Goal: Information Seeking & Learning: Learn about a topic

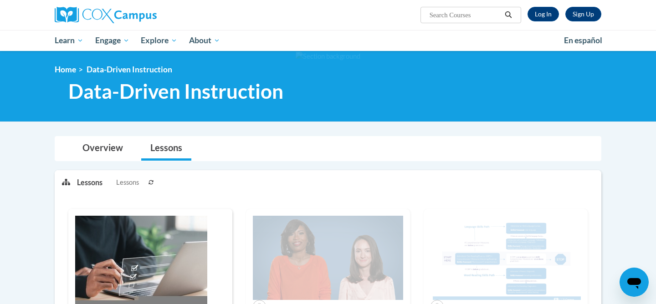
click at [529, 20] on div "Sign Up Log In" at bounding box center [561, 14] width 80 height 15
click at [538, 12] on link "Log In" at bounding box center [542, 14] width 31 height 15
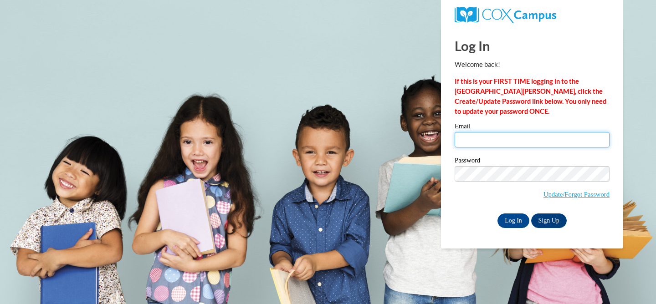
click at [516, 143] on input "Email" at bounding box center [531, 139] width 155 height 15
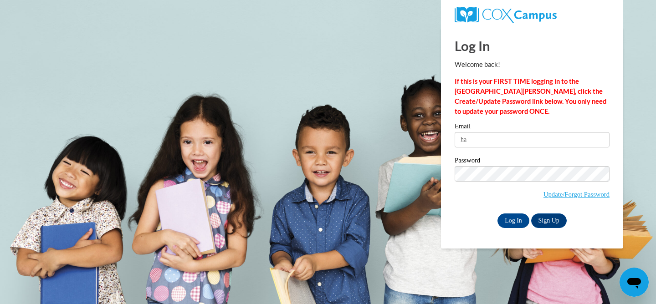
click at [537, 160] on label "Password" at bounding box center [531, 161] width 155 height 9
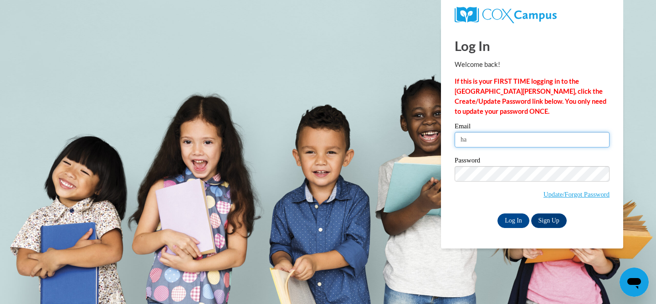
click at [506, 145] on input "ha" at bounding box center [531, 139] width 155 height 15
type input "hawleym@ripon.k12.wi.us"
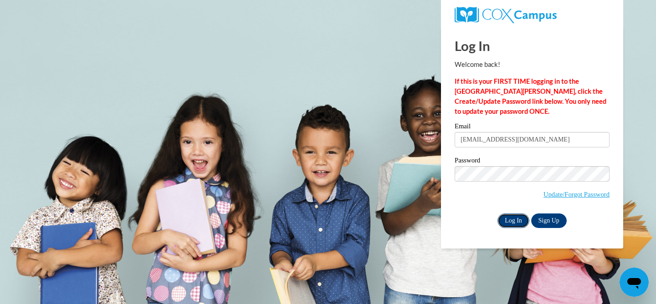
click at [521, 220] on input "Log In" at bounding box center [513, 221] width 32 height 15
click at [390, 154] on body "Log In Welcome back! If this is your FIRST TIME logging in to the NEW Cox Campu…" at bounding box center [328, 152] width 656 height 304
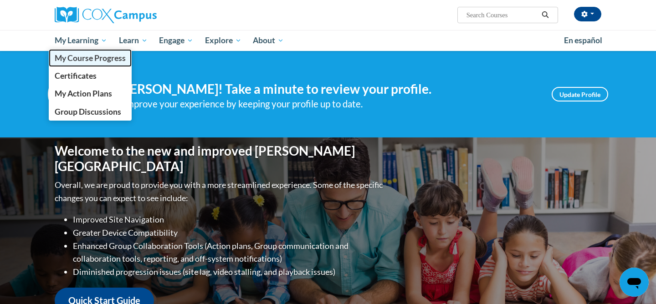
click at [83, 64] on link "My Course Progress" at bounding box center [90, 58] width 83 height 18
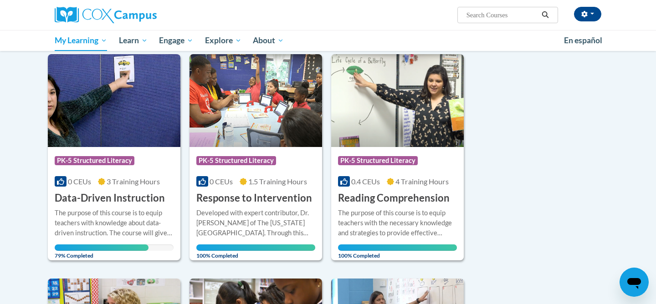
scroll to position [118, 0]
click at [153, 235] on div "The purpose of this course is to equip teachers with knowledge about data-drive…" at bounding box center [114, 223] width 119 height 30
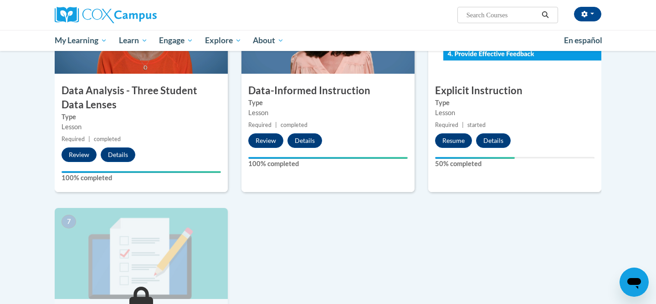
scroll to position [498, 0]
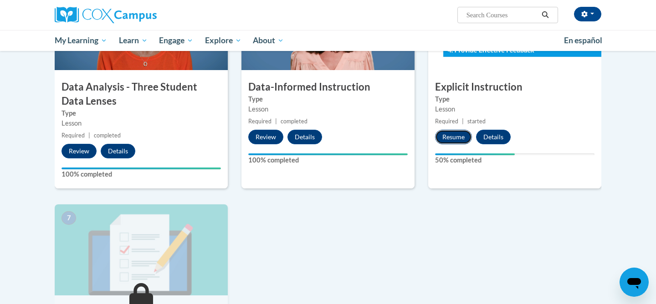
click at [444, 135] on button "Resume" at bounding box center [453, 137] width 37 height 15
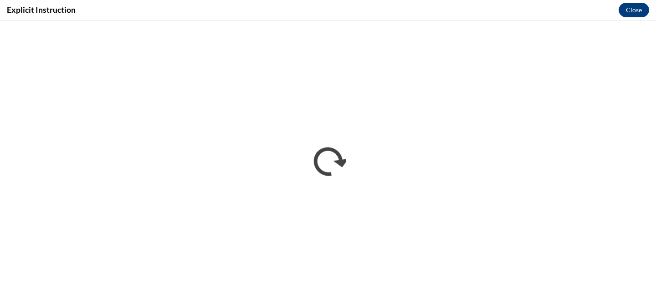
scroll to position [0, 0]
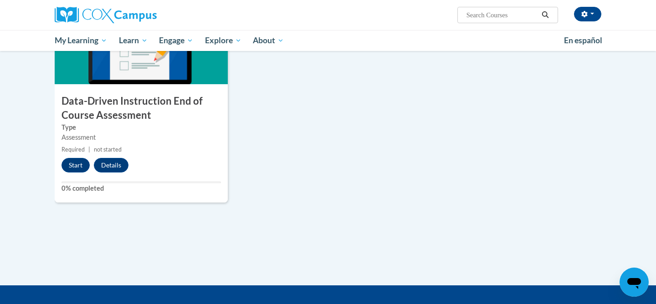
scroll to position [714, 0]
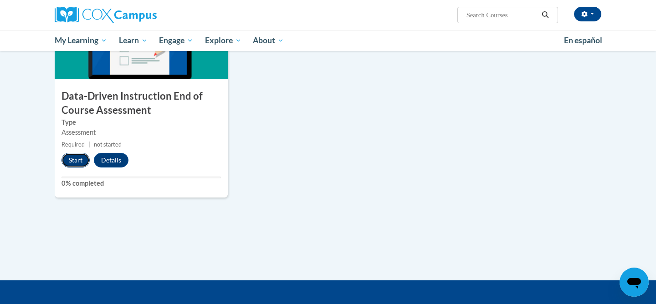
click at [84, 165] on button "Start" at bounding box center [75, 160] width 28 height 15
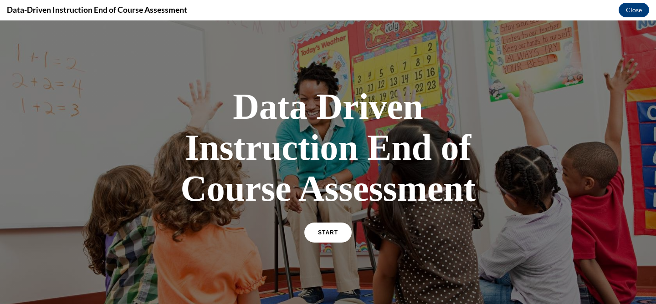
scroll to position [0, 0]
click at [325, 230] on span "START" at bounding box center [327, 233] width 21 height 7
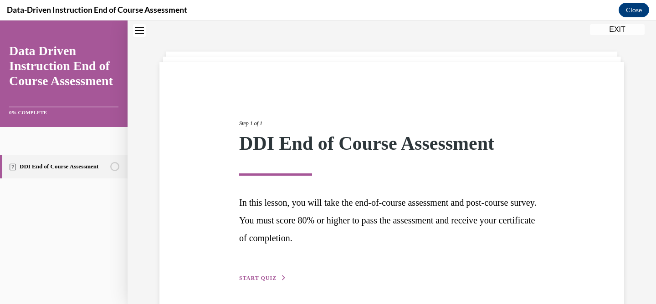
scroll to position [62, 0]
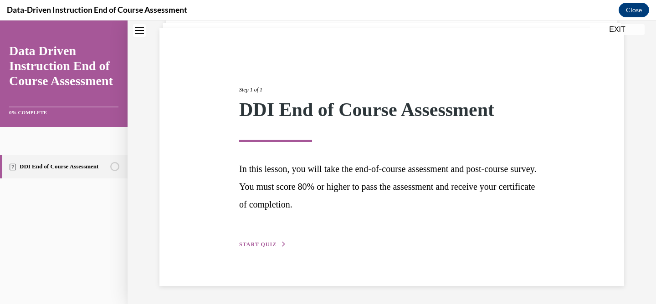
click at [263, 245] on span "START QUIZ" at bounding box center [257, 244] width 37 height 6
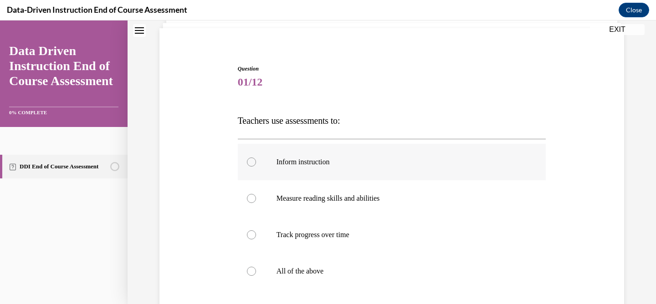
scroll to position [87, 0]
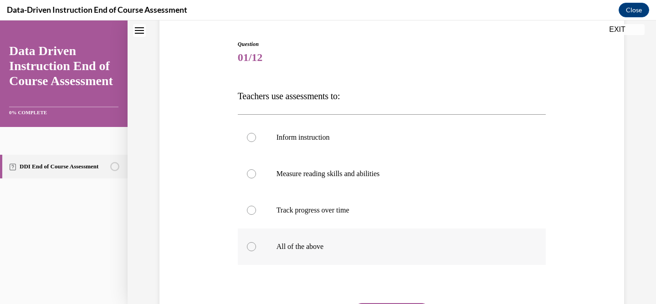
click at [295, 255] on label "All of the above" at bounding box center [392, 247] width 308 height 36
click at [256, 251] on input "All of the above" at bounding box center [251, 246] width 9 height 9
radio input "true"
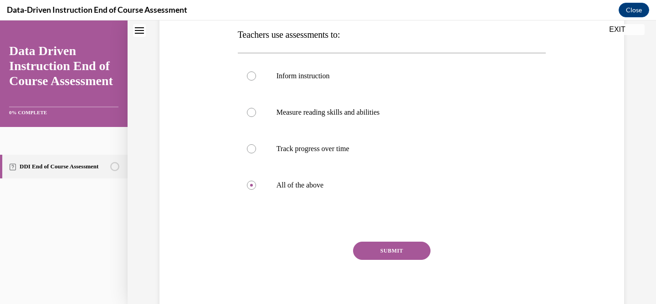
click at [375, 246] on button "SUBMIT" at bounding box center [391, 251] width 77 height 18
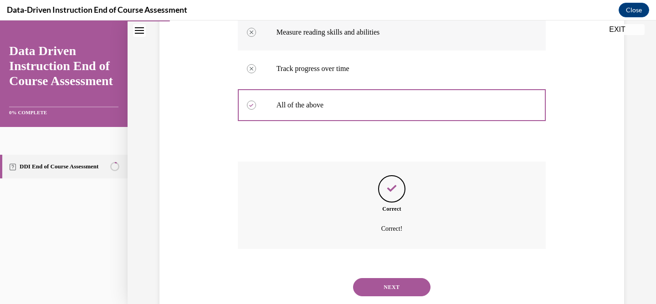
scroll to position [252, 0]
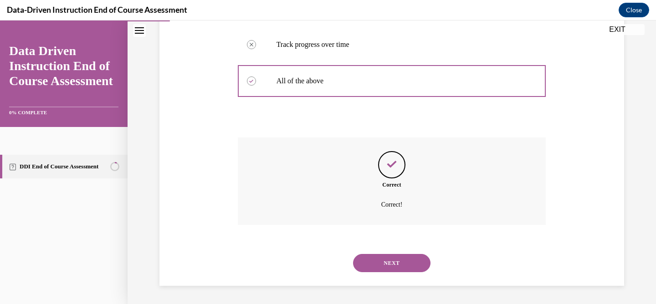
click at [373, 263] on button "NEXT" at bounding box center [391, 263] width 77 height 18
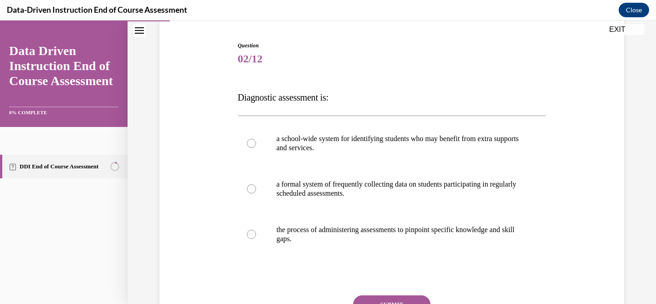
scroll to position [95, 0]
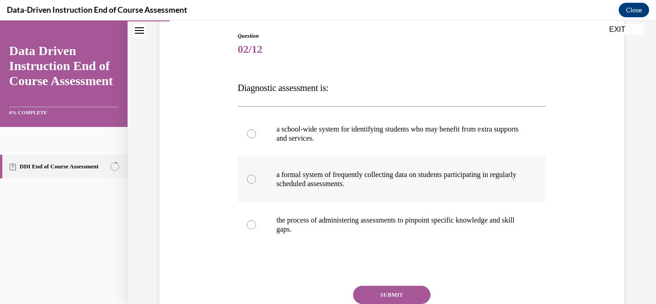
click at [299, 183] on p "a formal system of frequently collecting data on students participating in regu…" at bounding box center [399, 179] width 247 height 18
click at [256, 183] on input "a formal system of frequently collecting data on students participating in regu…" at bounding box center [251, 179] width 9 height 9
radio input "true"
click at [329, 222] on p "the process of administering assessments to pinpoint specific knowledge and ski…" at bounding box center [399, 225] width 247 height 18
click at [256, 222] on input "the process of administering assessments to pinpoint specific knowledge and ski…" at bounding box center [251, 224] width 9 height 9
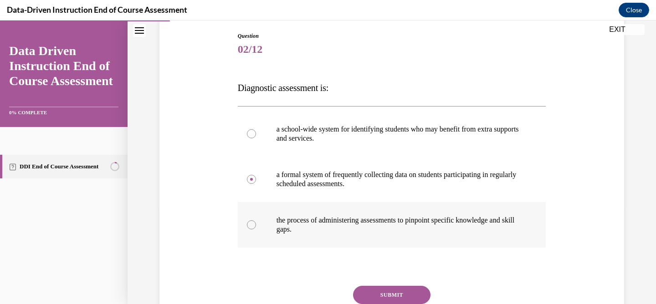
radio input "true"
click at [397, 287] on button "SUBMIT" at bounding box center [391, 295] width 77 height 18
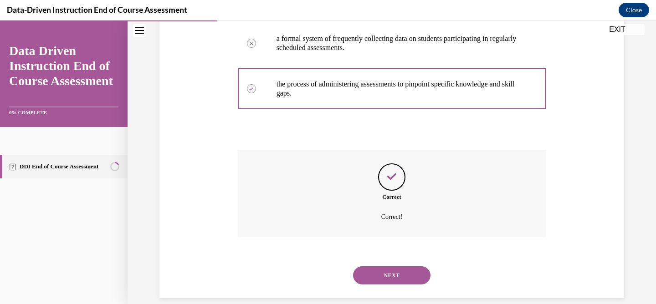
scroll to position [243, 0]
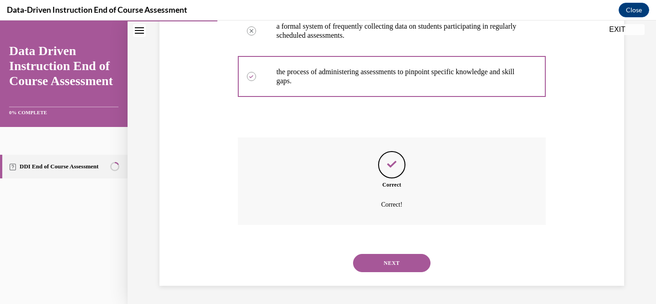
click at [385, 255] on div "NEXT" at bounding box center [392, 263] width 308 height 36
click at [385, 258] on button "NEXT" at bounding box center [391, 263] width 77 height 18
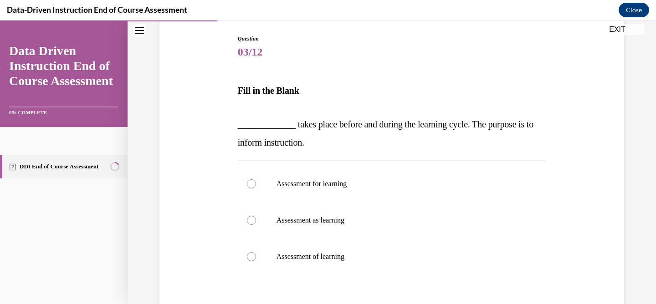
scroll to position [92, 0]
click at [318, 194] on label "Assessment for learning" at bounding box center [392, 183] width 308 height 36
click at [256, 188] on input "Assessment for learning" at bounding box center [251, 183] width 9 height 9
radio input "true"
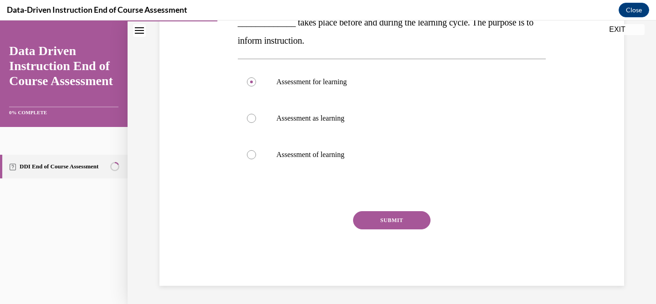
click at [366, 211] on button "SUBMIT" at bounding box center [391, 220] width 77 height 18
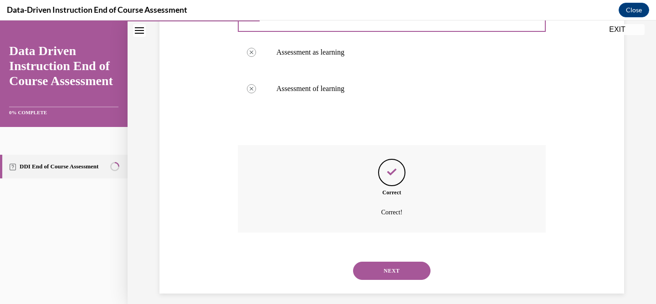
scroll to position [268, 0]
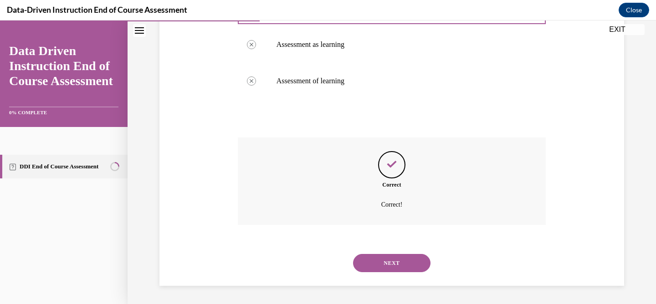
click at [373, 266] on button "NEXT" at bounding box center [391, 263] width 77 height 18
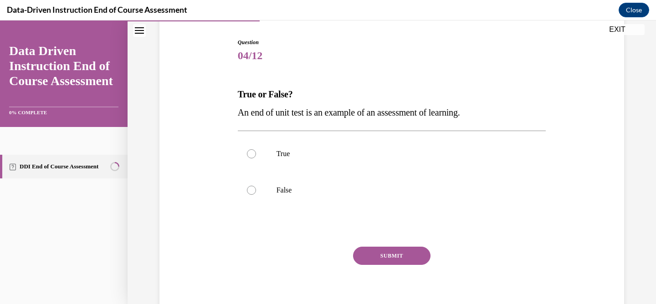
scroll to position [72, 0]
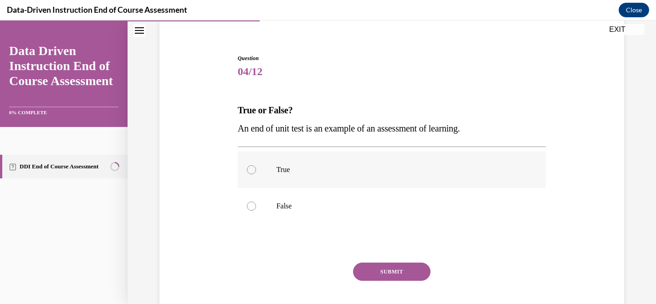
click at [288, 175] on label "True" at bounding box center [392, 170] width 308 height 36
click at [256, 174] on input "True" at bounding box center [251, 169] width 9 height 9
radio input "true"
click at [375, 270] on button "SUBMIT" at bounding box center [391, 272] width 77 height 18
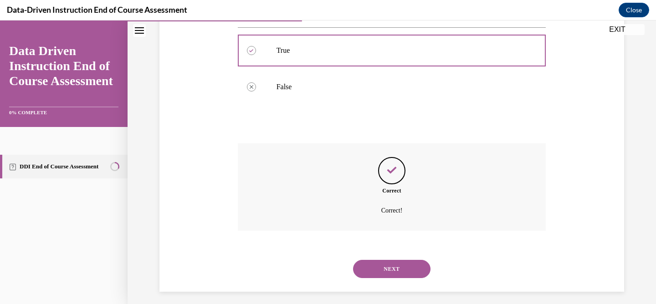
scroll to position [198, 0]
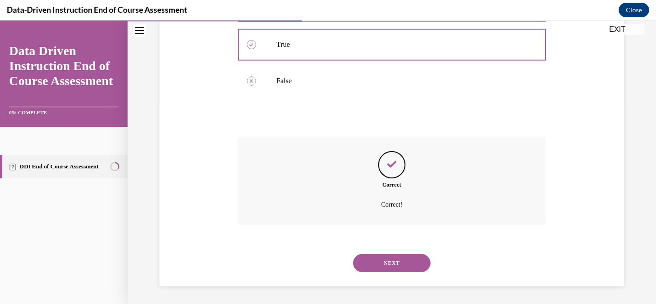
click at [389, 269] on button "NEXT" at bounding box center [391, 263] width 77 height 18
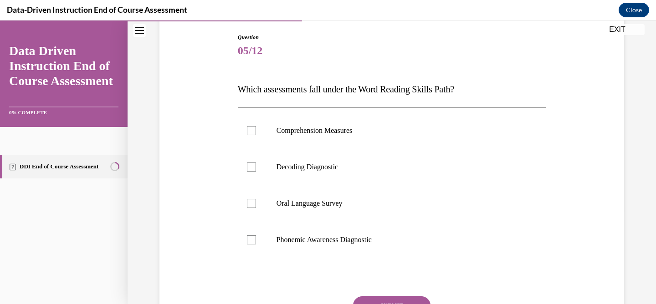
scroll to position [98, 0]
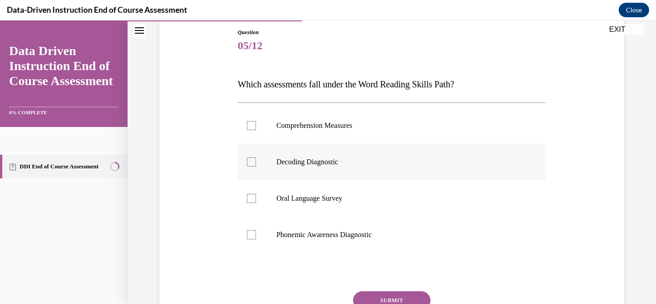
click at [275, 160] on label "Decoding Diagnostic" at bounding box center [392, 162] width 308 height 36
click at [256, 160] on input "Decoding Diagnostic" at bounding box center [251, 162] width 9 height 9
checkbox input "true"
click at [275, 244] on label "Phonemic Awareness Diagnostic" at bounding box center [392, 235] width 308 height 36
click at [256, 240] on input "Phonemic Awareness Diagnostic" at bounding box center [251, 234] width 9 height 9
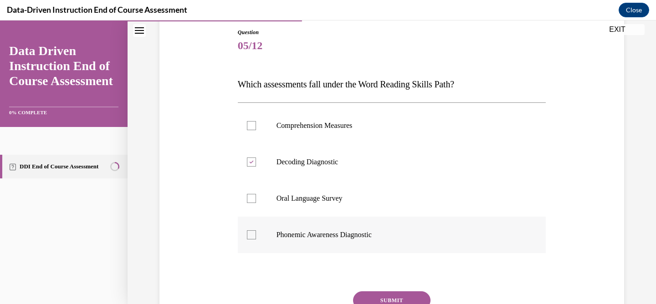
checkbox input "true"
click at [391, 294] on button "SUBMIT" at bounding box center [391, 300] width 77 height 18
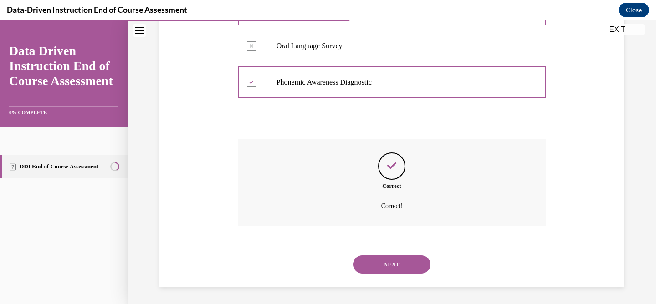
scroll to position [252, 0]
click at [393, 263] on button "NEXT" at bounding box center [391, 263] width 77 height 18
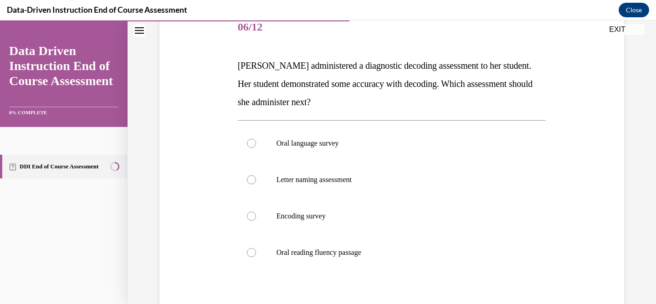
scroll to position [118, 0]
click at [288, 213] on p "Encoding survey" at bounding box center [399, 215] width 247 height 9
click at [256, 213] on input "Encoding survey" at bounding box center [251, 215] width 9 height 9
radio input "true"
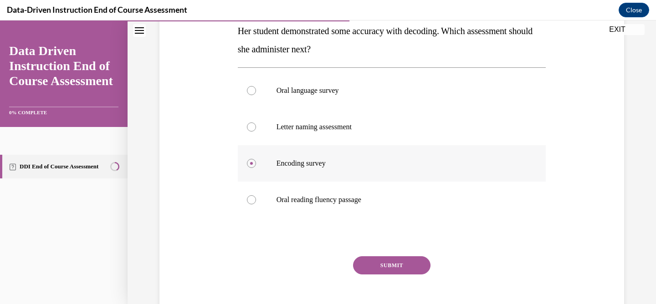
scroll to position [215, 0]
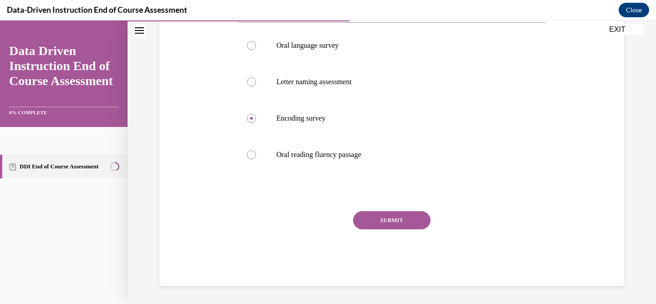
click at [367, 210] on div "Question 06/12 Mrs. Lee administered a diagnostic decoding assessment to her st…" at bounding box center [392, 99] width 308 height 374
click at [367, 218] on button "SUBMIT" at bounding box center [391, 220] width 77 height 18
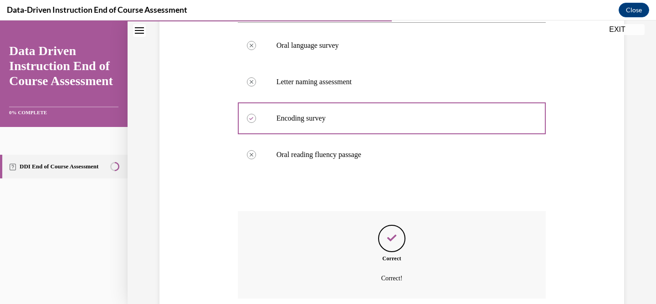
scroll to position [289, 0]
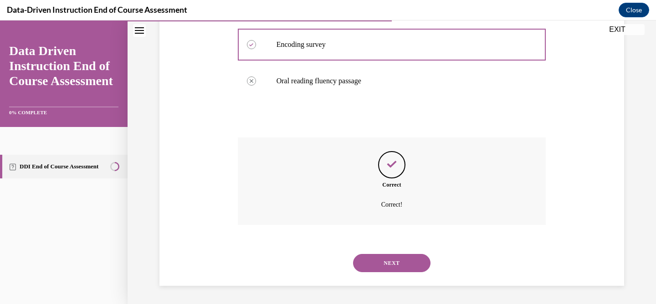
click at [385, 266] on button "NEXT" at bounding box center [391, 263] width 77 height 18
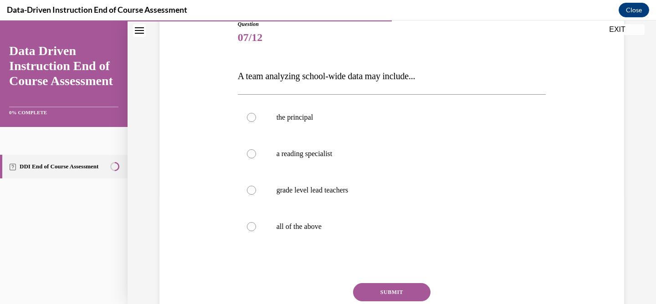
scroll to position [115, 0]
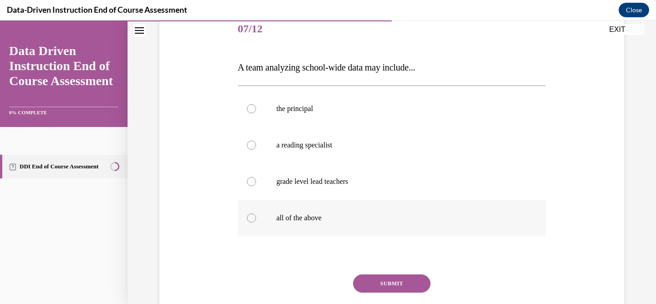
click at [273, 228] on label "all of the above" at bounding box center [392, 218] width 308 height 36
click at [256, 223] on input "all of the above" at bounding box center [251, 218] width 9 height 9
radio input "true"
click at [403, 289] on button "SUBMIT" at bounding box center [391, 284] width 77 height 18
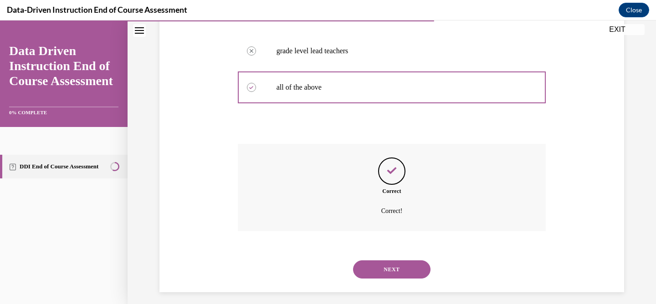
scroll to position [252, 0]
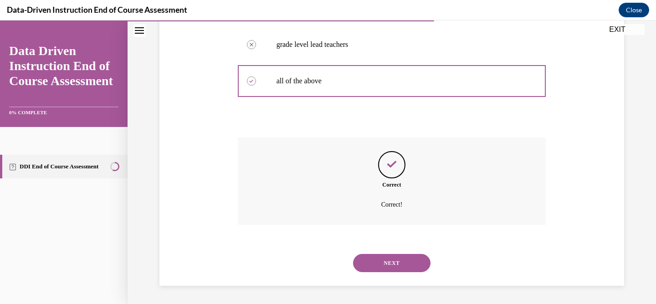
click at [389, 263] on button "NEXT" at bounding box center [391, 263] width 77 height 18
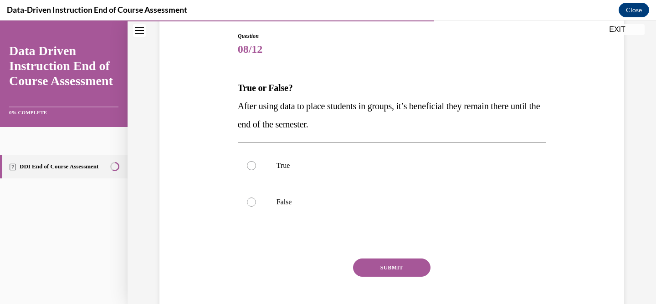
scroll to position [97, 0]
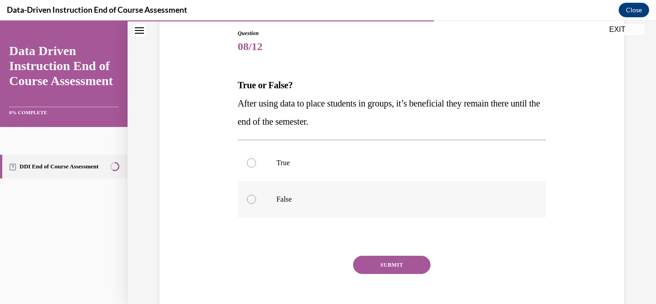
click at [322, 209] on label "False" at bounding box center [392, 199] width 308 height 36
click at [256, 204] on input "False" at bounding box center [251, 199] width 9 height 9
radio input "true"
click at [396, 270] on button "SUBMIT" at bounding box center [391, 265] width 77 height 18
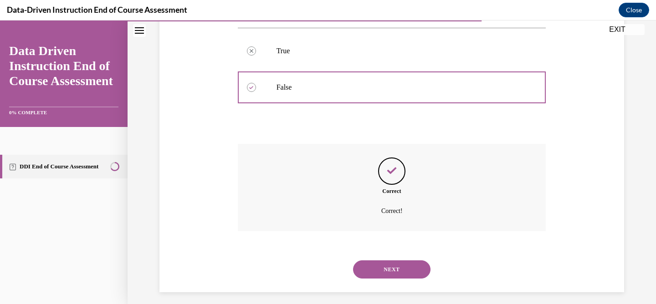
scroll to position [216, 0]
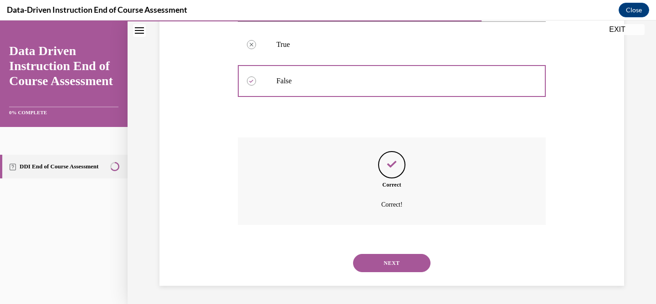
click at [391, 266] on button "NEXT" at bounding box center [391, 263] width 77 height 18
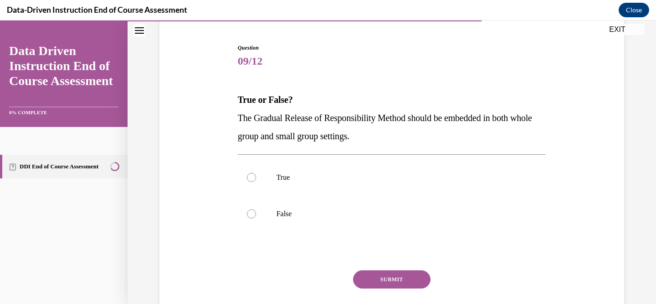
scroll to position [86, 0]
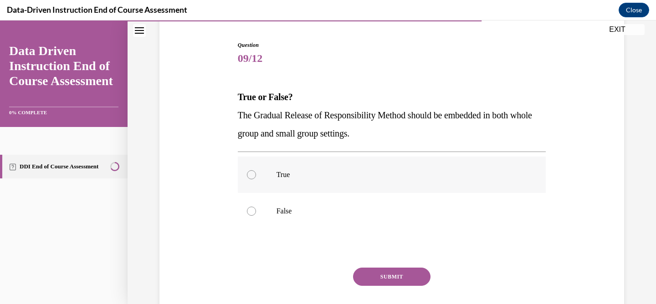
click at [261, 184] on label "True" at bounding box center [392, 175] width 308 height 36
click at [256, 179] on input "True" at bounding box center [251, 174] width 9 height 9
radio input "true"
click at [385, 281] on button "SUBMIT" at bounding box center [391, 277] width 77 height 18
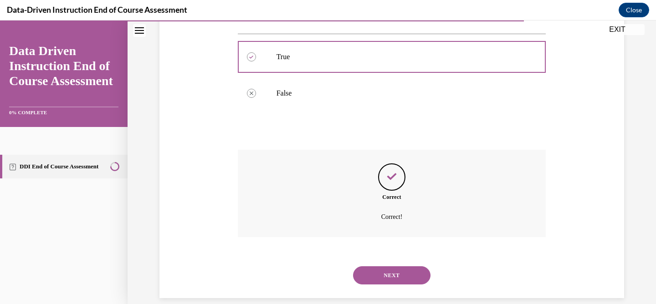
scroll to position [216, 0]
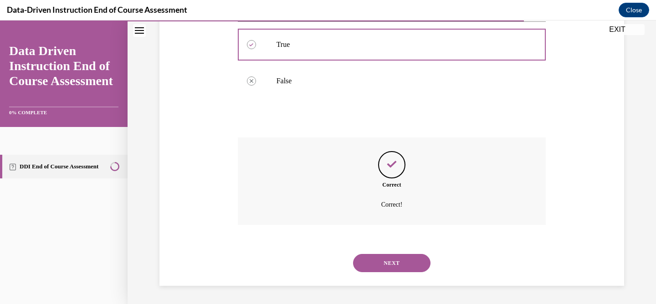
click at [388, 260] on button "NEXT" at bounding box center [391, 263] width 77 height 18
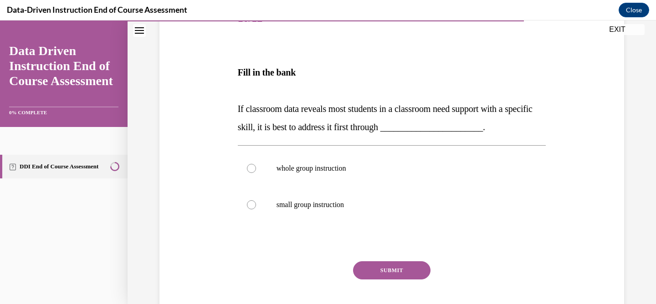
scroll to position [127, 0]
click at [341, 169] on p "whole group instruction" at bounding box center [399, 167] width 247 height 9
click at [256, 169] on input "whole group instruction" at bounding box center [251, 167] width 9 height 9
radio input "true"
click at [367, 261] on button "SUBMIT" at bounding box center [391, 269] width 77 height 18
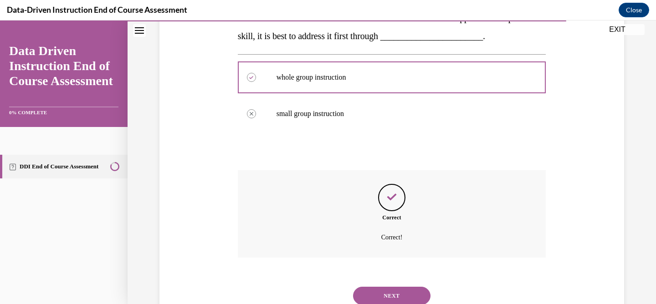
scroll to position [250, 0]
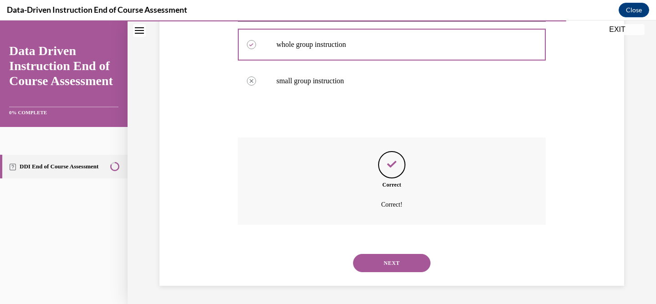
click at [372, 272] on div "NEXT" at bounding box center [392, 263] width 308 height 36
click at [370, 262] on button "NEXT" at bounding box center [391, 263] width 77 height 18
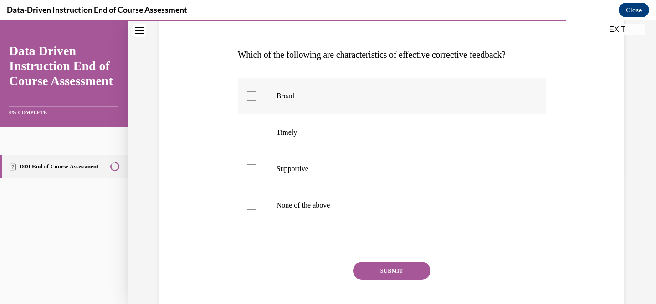
scroll to position [129, 0]
click at [286, 120] on label "Timely" at bounding box center [392, 131] width 308 height 36
click at [256, 127] on input "Timely" at bounding box center [251, 131] width 9 height 9
checkbox input "true"
click at [286, 168] on p "Supportive" at bounding box center [399, 167] width 247 height 9
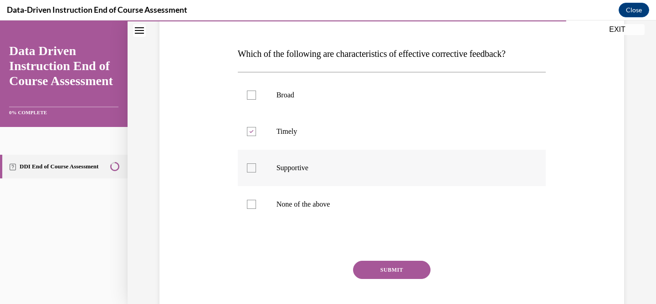
click at [256, 168] on input "Supportive" at bounding box center [251, 167] width 9 height 9
checkbox input "true"
click at [397, 264] on button "SUBMIT" at bounding box center [391, 270] width 77 height 18
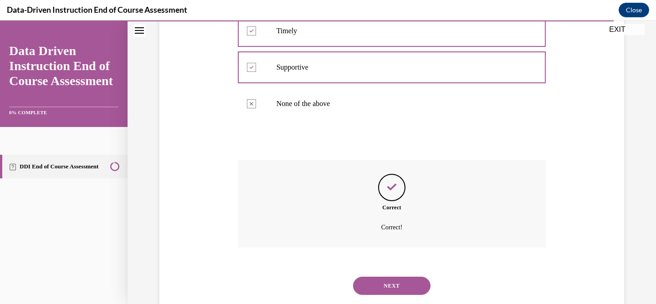
scroll to position [252, 0]
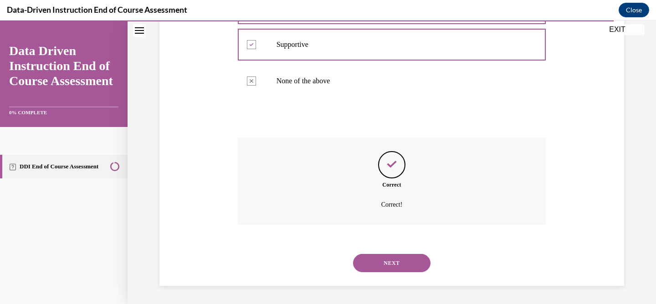
click at [390, 259] on button "NEXT" at bounding box center [391, 263] width 77 height 18
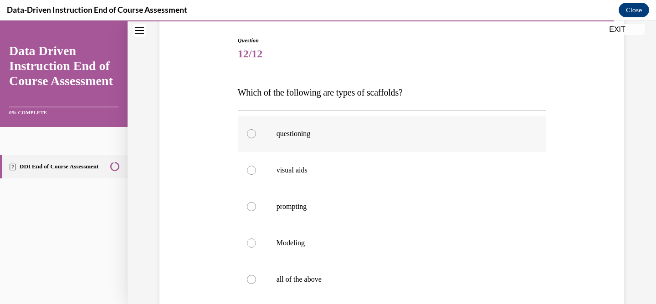
scroll to position [101, 0]
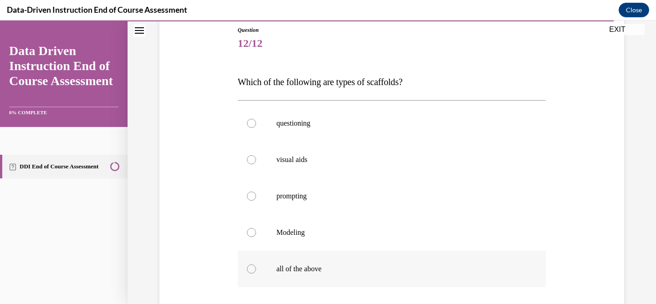
click at [252, 260] on label "all of the above" at bounding box center [392, 269] width 308 height 36
click at [252, 265] on input "all of the above" at bounding box center [251, 269] width 9 height 9
radio input "true"
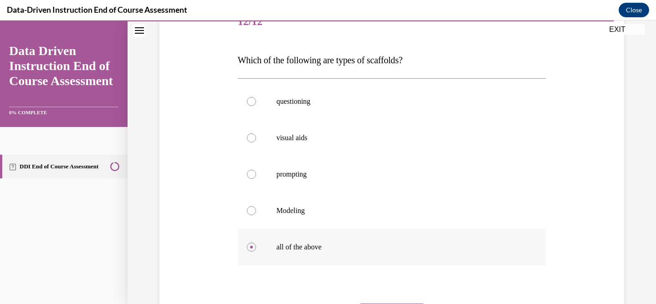
scroll to position [153, 0]
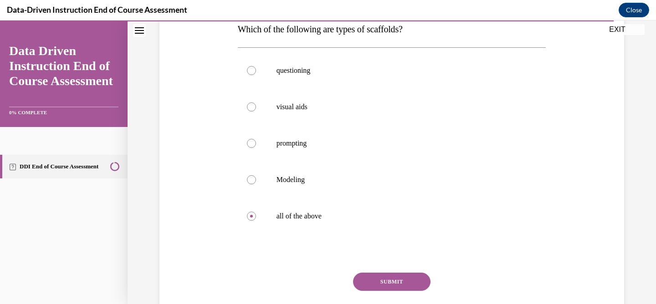
click at [358, 270] on div "Question 12/12 Which of the following are types of scaffolds? questioning visua…" at bounding box center [392, 160] width 308 height 374
click at [358, 273] on div "SUBMIT" at bounding box center [392, 296] width 308 height 46
click at [368, 281] on button "SUBMIT" at bounding box center [391, 282] width 77 height 18
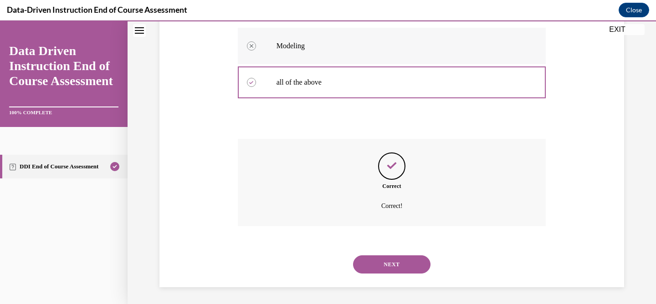
scroll to position [289, 0]
click at [396, 264] on button "NEXT" at bounding box center [391, 263] width 77 height 18
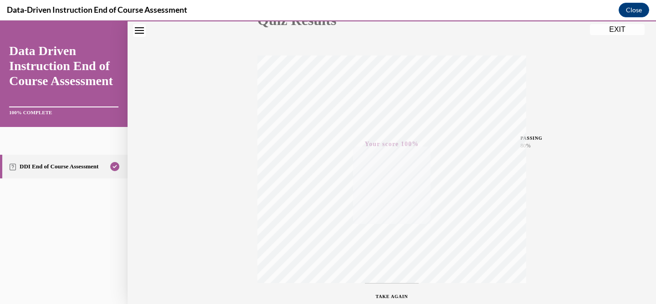
scroll to position [183, 0]
click at [600, 35] on button "EXIT" at bounding box center [617, 29] width 55 height 11
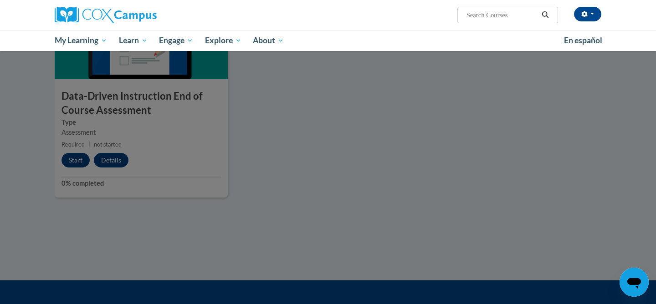
click at [329, 139] on div at bounding box center [328, 152] width 656 height 304
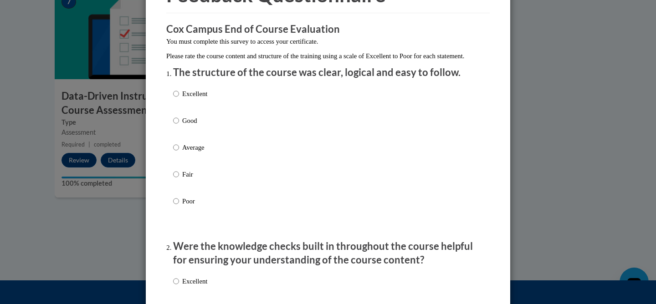
scroll to position [64, 0]
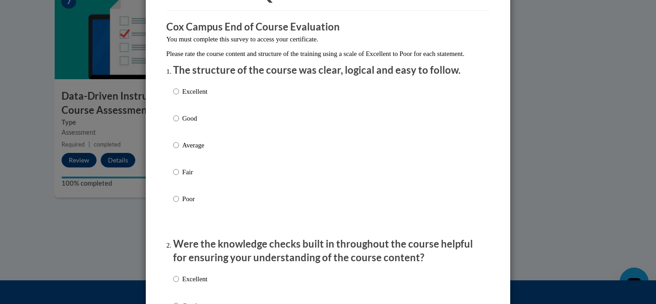
click at [244, 158] on div "Excellent Good Average Fair Poor" at bounding box center [328, 156] width 310 height 148
click at [213, 154] on div "Excellent Good Average Fair Poor" at bounding box center [328, 156] width 310 height 148
click at [200, 150] on p "Average" at bounding box center [194, 145] width 25 height 10
click at [179, 150] on input "Average" at bounding box center [176, 145] width 6 height 10
radio input "true"
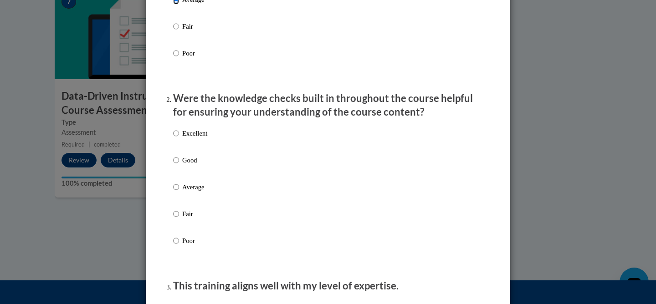
scroll to position [225, 0]
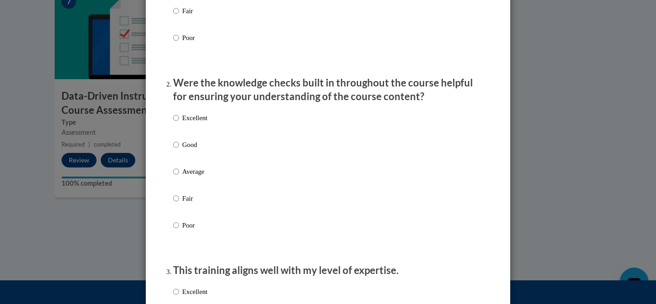
click at [194, 177] on p "Average" at bounding box center [194, 172] width 25 height 10
click at [179, 177] on input "Average" at bounding box center [176, 172] width 6 height 10
radio input "true"
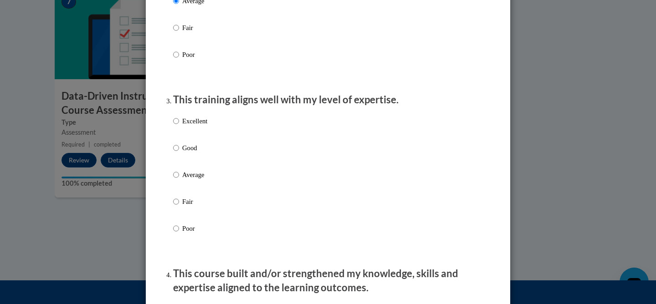
click at [194, 180] on p "Average" at bounding box center [194, 175] width 25 height 10
click at [179, 180] on input "Average" at bounding box center [176, 175] width 6 height 10
radio input "true"
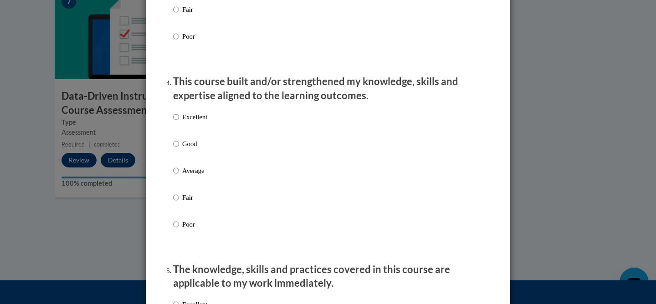
click at [194, 176] on p "Average" at bounding box center [194, 171] width 25 height 10
click at [179, 176] on input "Average" at bounding box center [176, 171] width 6 height 10
radio input "true"
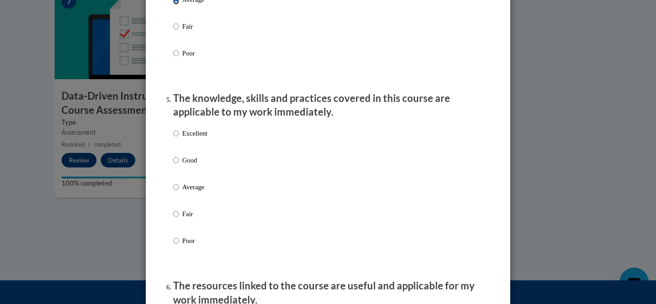
scroll to position [762, 0]
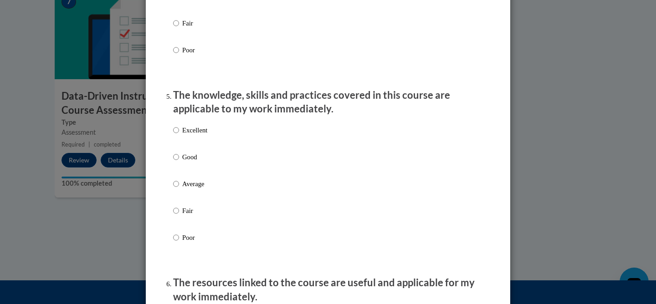
click at [193, 189] on p "Average" at bounding box center [194, 184] width 25 height 10
click at [179, 189] on input "Average" at bounding box center [176, 184] width 6 height 10
radio input "true"
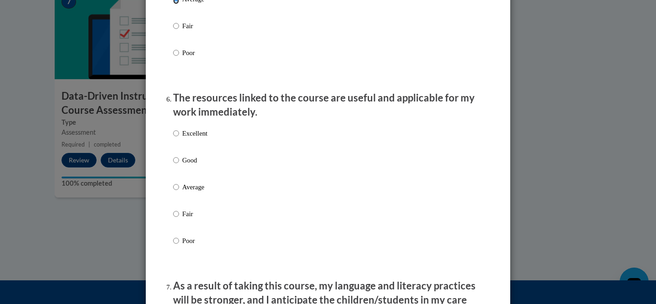
scroll to position [949, 0]
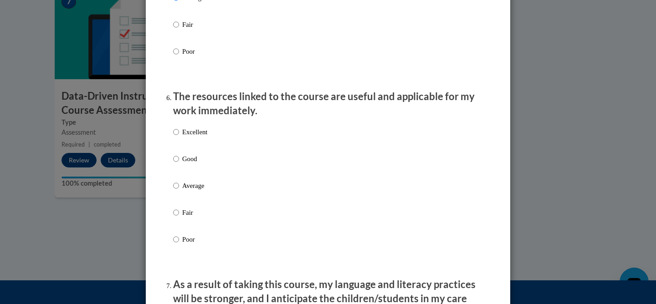
click at [192, 191] on p "Average" at bounding box center [194, 186] width 25 height 10
click at [179, 191] on input "Average" at bounding box center [176, 186] width 6 height 10
radio input "true"
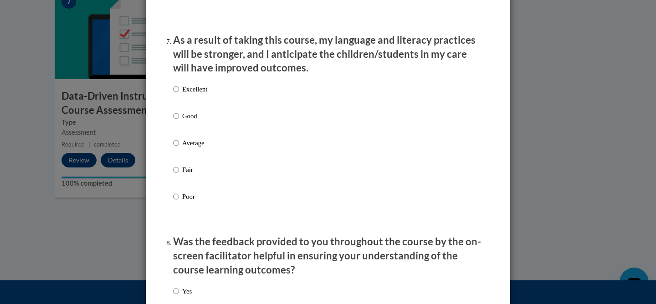
click at [195, 159] on label "Average" at bounding box center [190, 150] width 34 height 25
click at [179, 148] on input "Average" at bounding box center [176, 143] width 6 height 10
radio input "true"
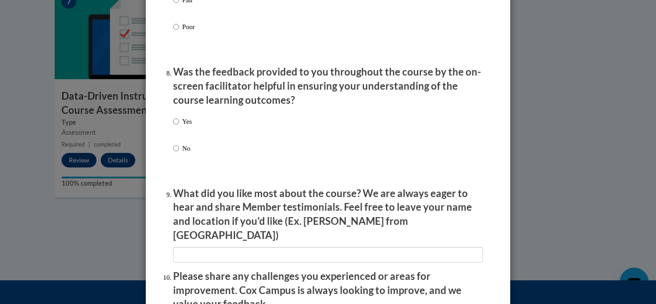
scroll to position [1365, 0]
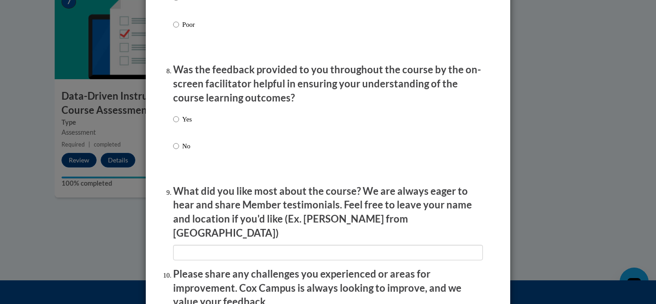
click at [190, 124] on p "Yes" at bounding box center [187, 119] width 10 height 10
click at [179, 124] on input "Yes" at bounding box center [176, 119] width 6 height 10
radio input "true"
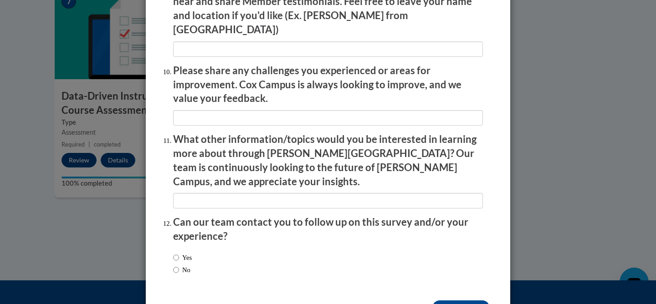
scroll to position [1590, 0]
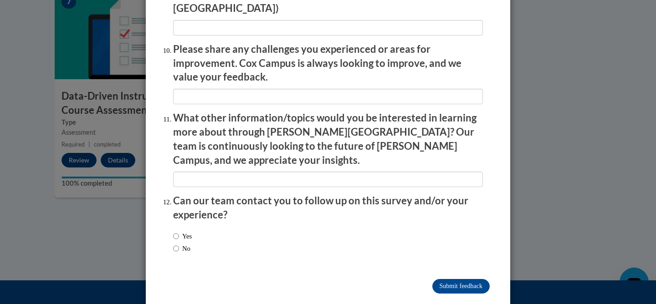
click at [188, 244] on label "No" at bounding box center [181, 249] width 17 height 10
click at [179, 244] on input "No" at bounding box center [176, 249] width 6 height 10
radio input "true"
click at [468, 279] on input "Submit feedback" at bounding box center [460, 286] width 57 height 15
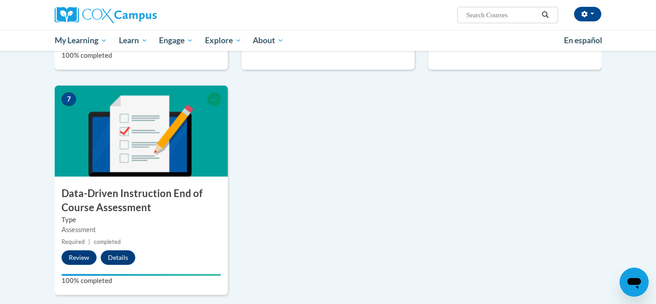
scroll to position [620, 0]
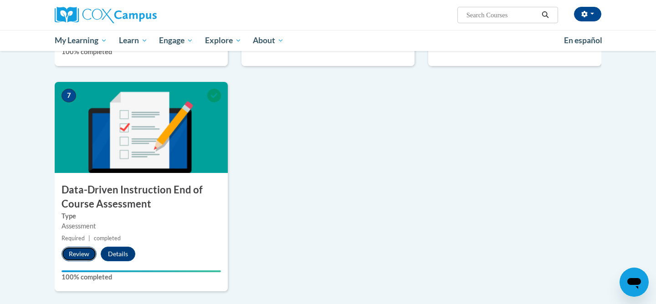
click at [78, 255] on button "Review" at bounding box center [78, 254] width 35 height 15
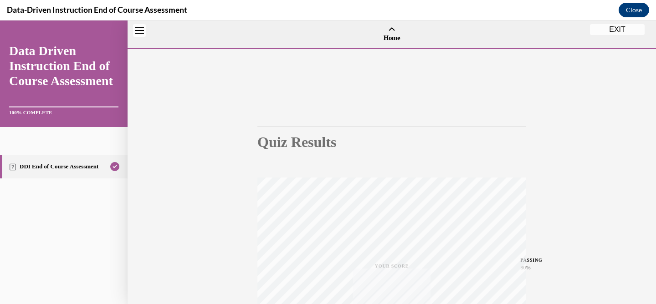
scroll to position [28, 0]
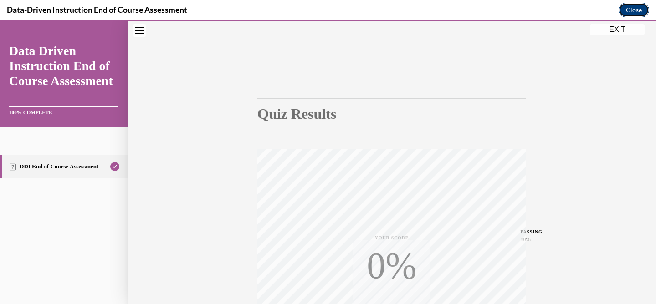
click at [635, 10] on button "Close" at bounding box center [633, 10] width 31 height 15
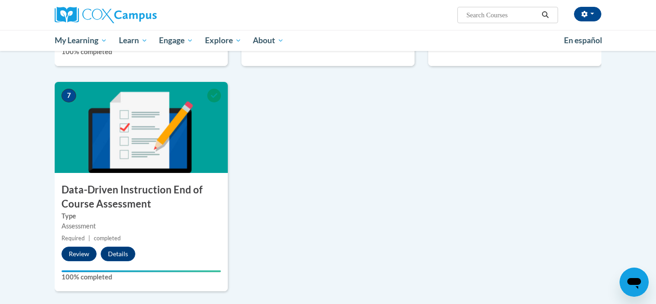
click at [166, 212] on label "Type" at bounding box center [140, 216] width 159 height 10
click at [128, 249] on button "Details" at bounding box center [118, 254] width 35 height 15
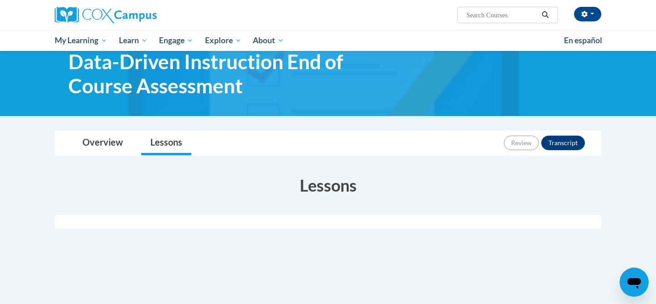
scroll to position [28, 0]
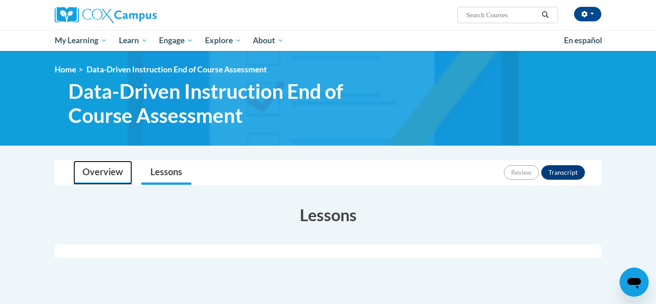
click at [99, 171] on link "Overview" at bounding box center [102, 173] width 59 height 24
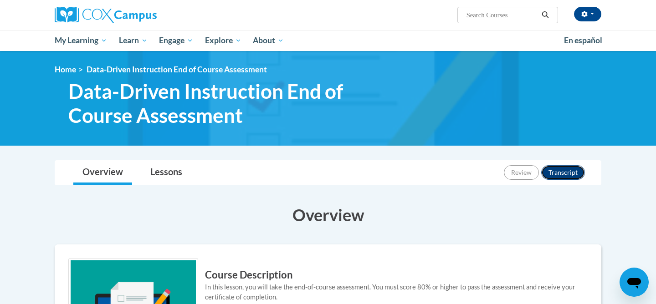
click at [569, 172] on button "Transcript" at bounding box center [563, 172] width 44 height 15
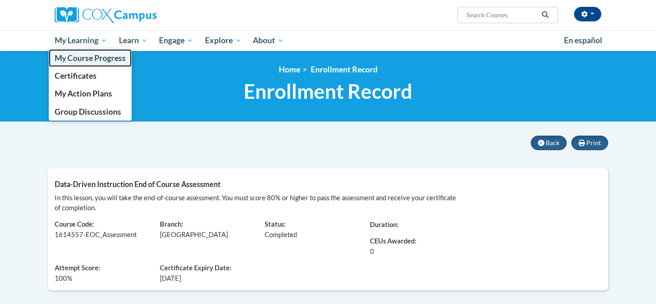
click at [87, 56] on span "My Course Progress" at bounding box center [90, 58] width 71 height 10
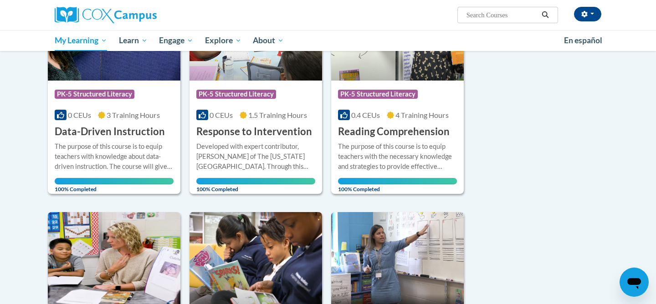
scroll to position [184, 0]
click at [118, 161] on div "The purpose of this course is to equip teachers with knowledge about data-drive…" at bounding box center [114, 156] width 119 height 30
